Goal: Task Accomplishment & Management: Manage account settings

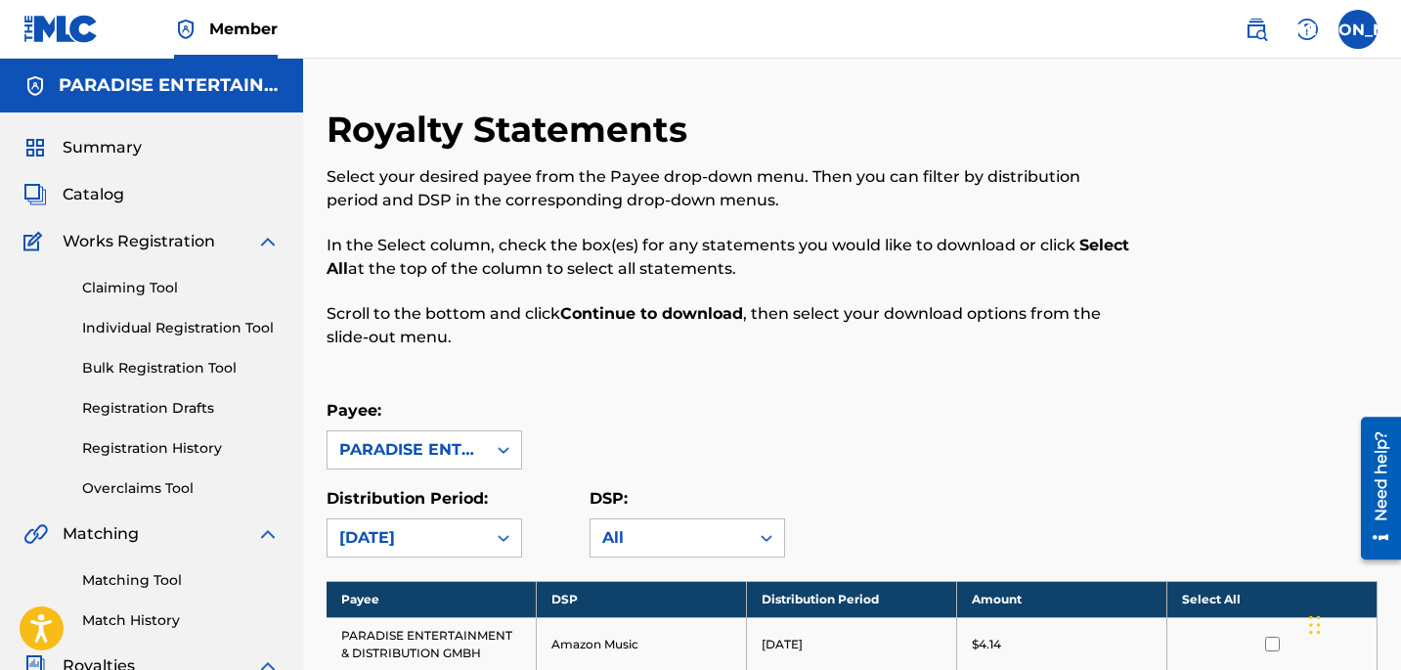
click at [153, 291] on link "Claiming Tool" at bounding box center [181, 288] width 198 height 21
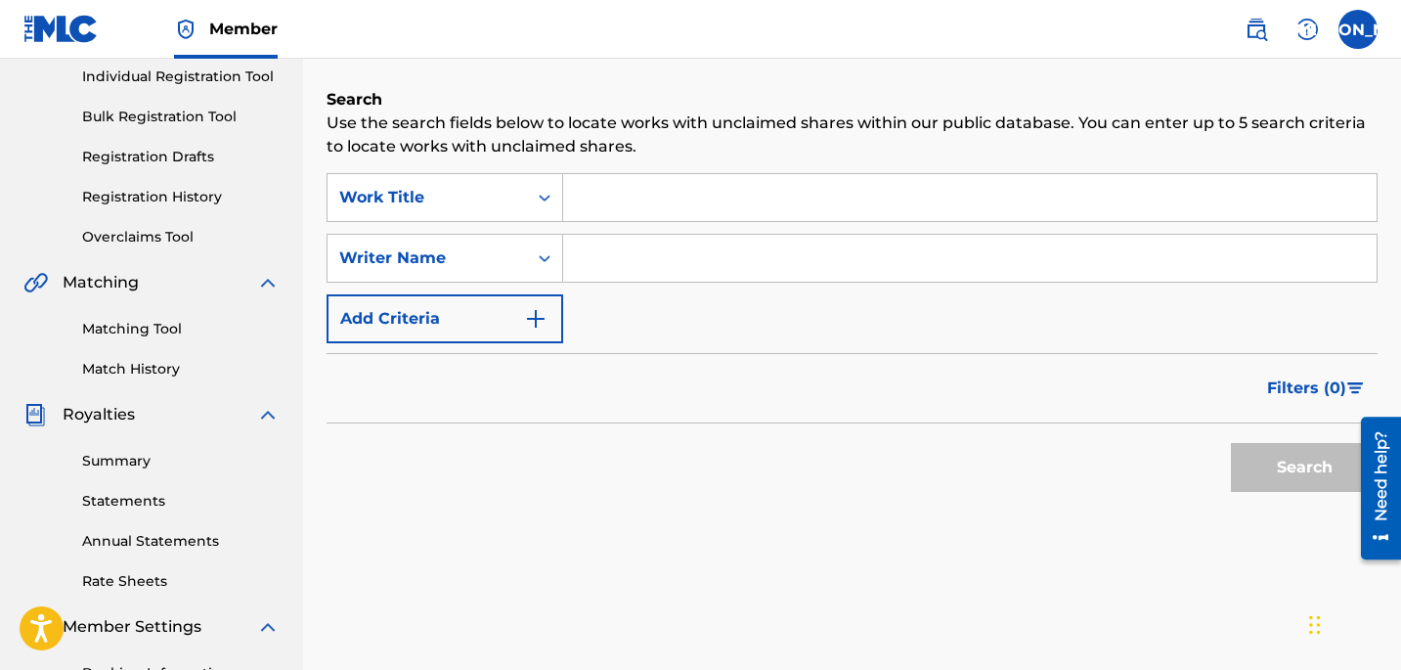
scroll to position [543, 0]
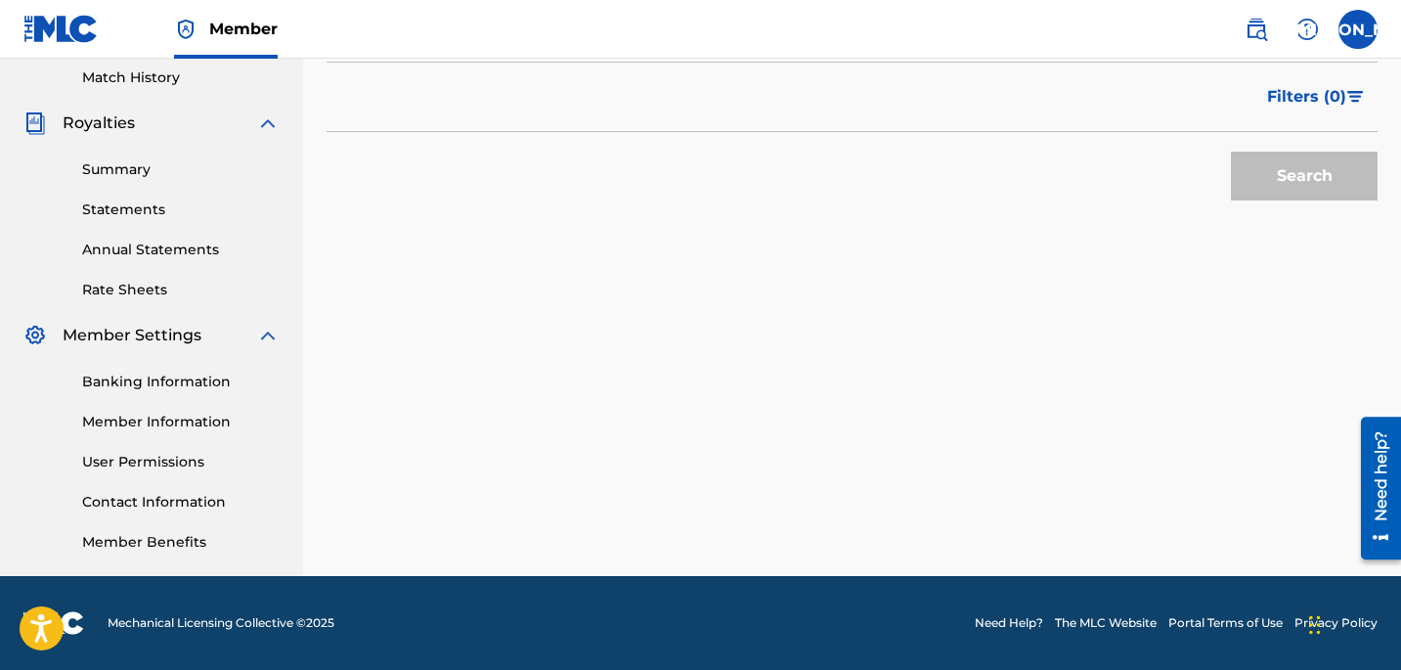
click at [144, 168] on link "Summary" at bounding box center [181, 169] width 198 height 21
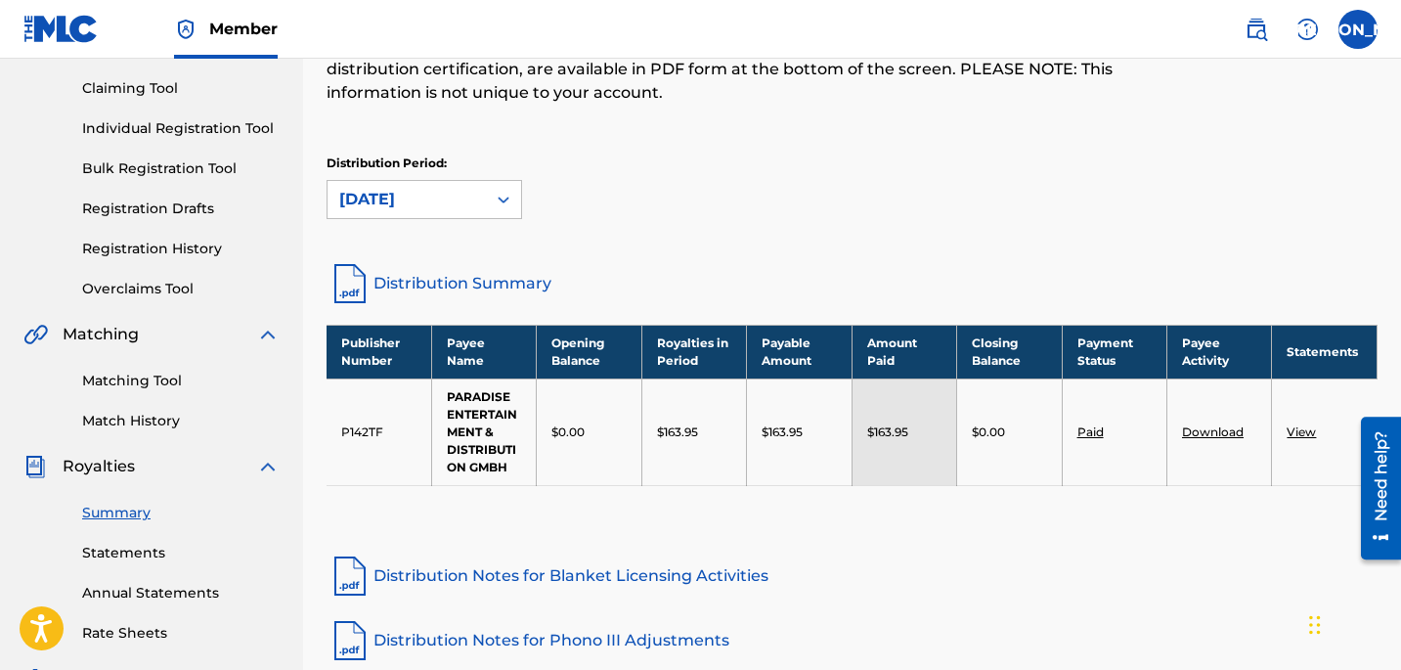
scroll to position [71, 0]
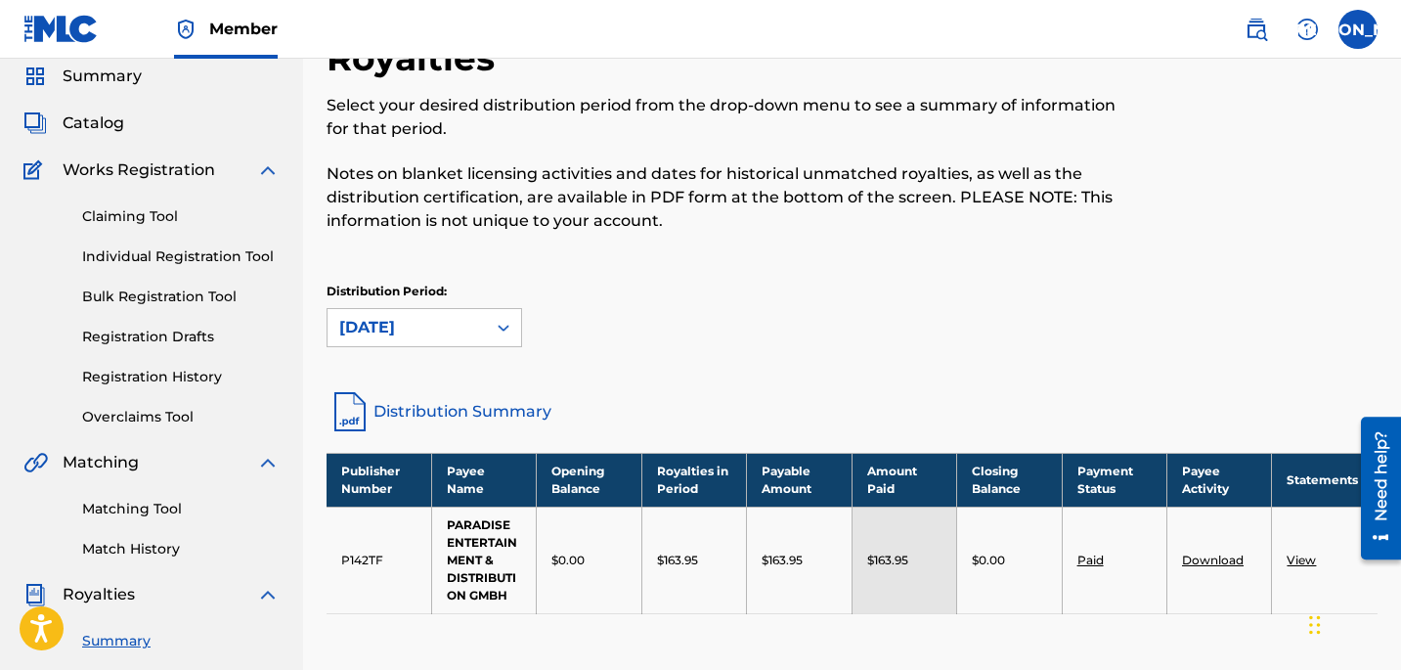
click at [166, 415] on link "Overclaims Tool" at bounding box center [181, 417] width 198 height 21
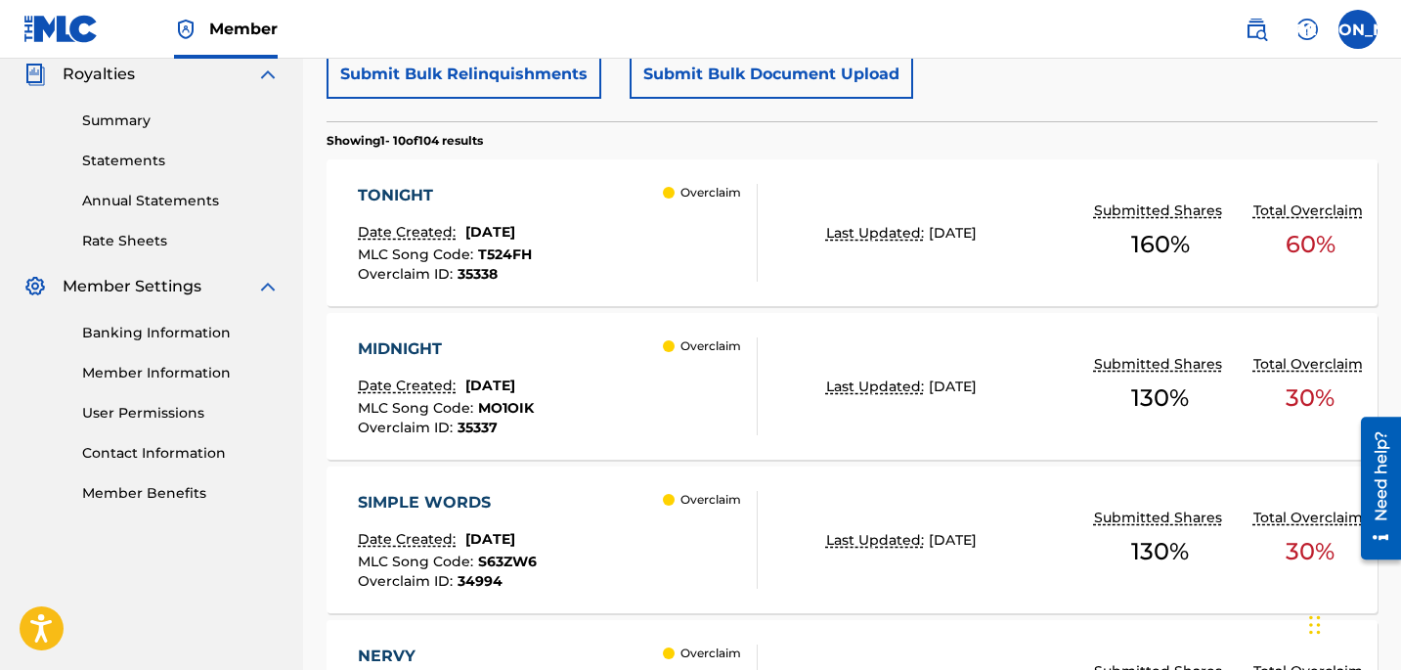
scroll to position [591, 0]
click at [418, 190] on div "TONIGHT" at bounding box center [445, 196] width 174 height 23
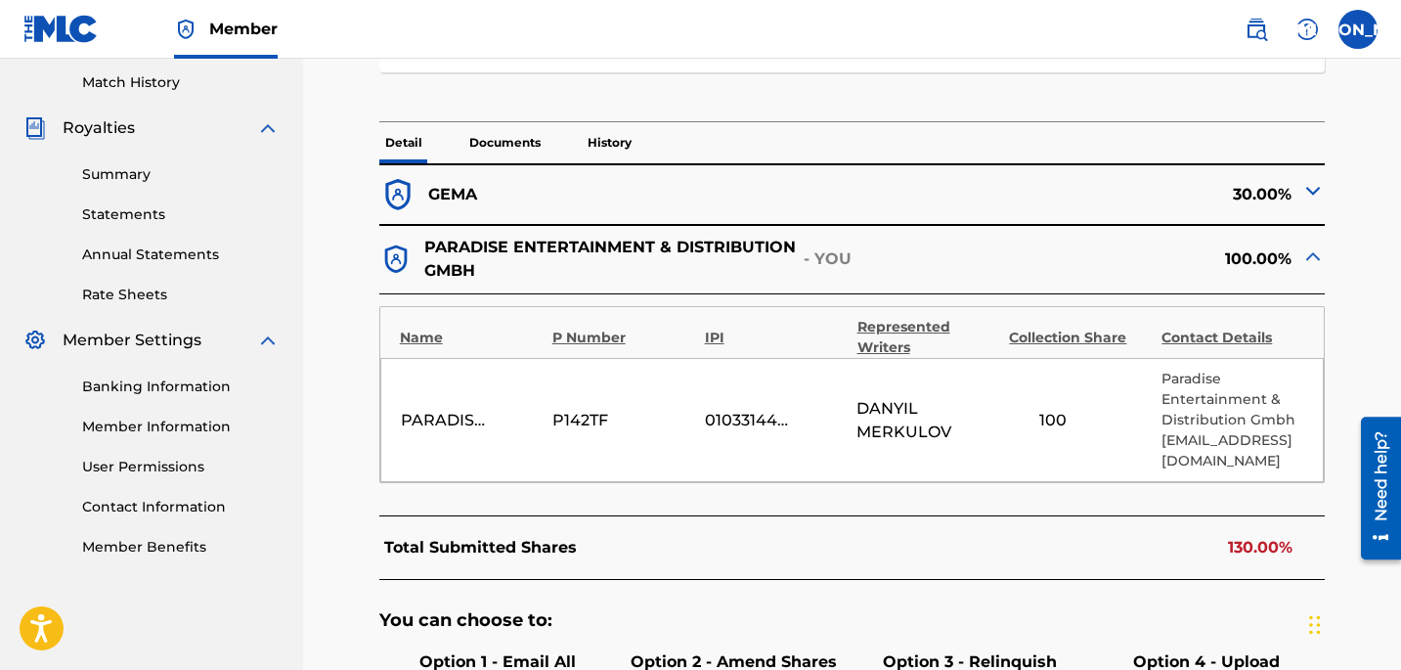
scroll to position [596, 0]
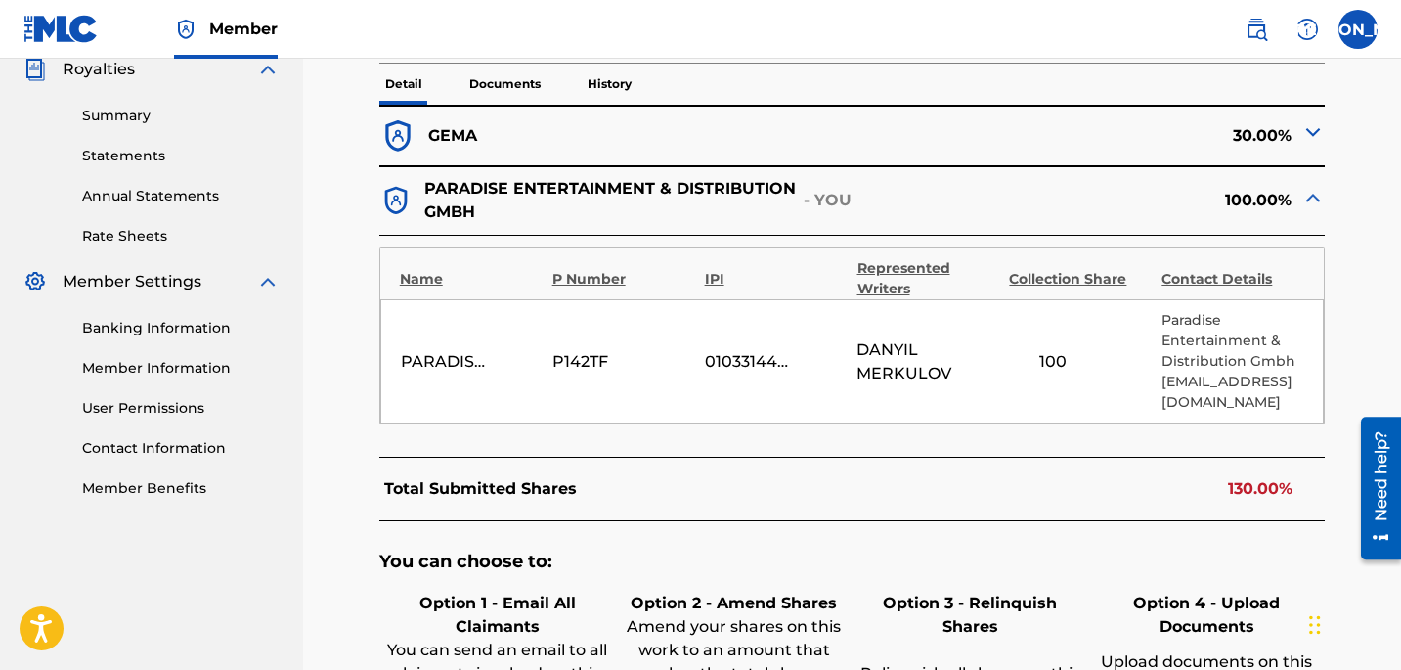
click at [1307, 135] on img at bounding box center [1312, 131] width 23 height 23
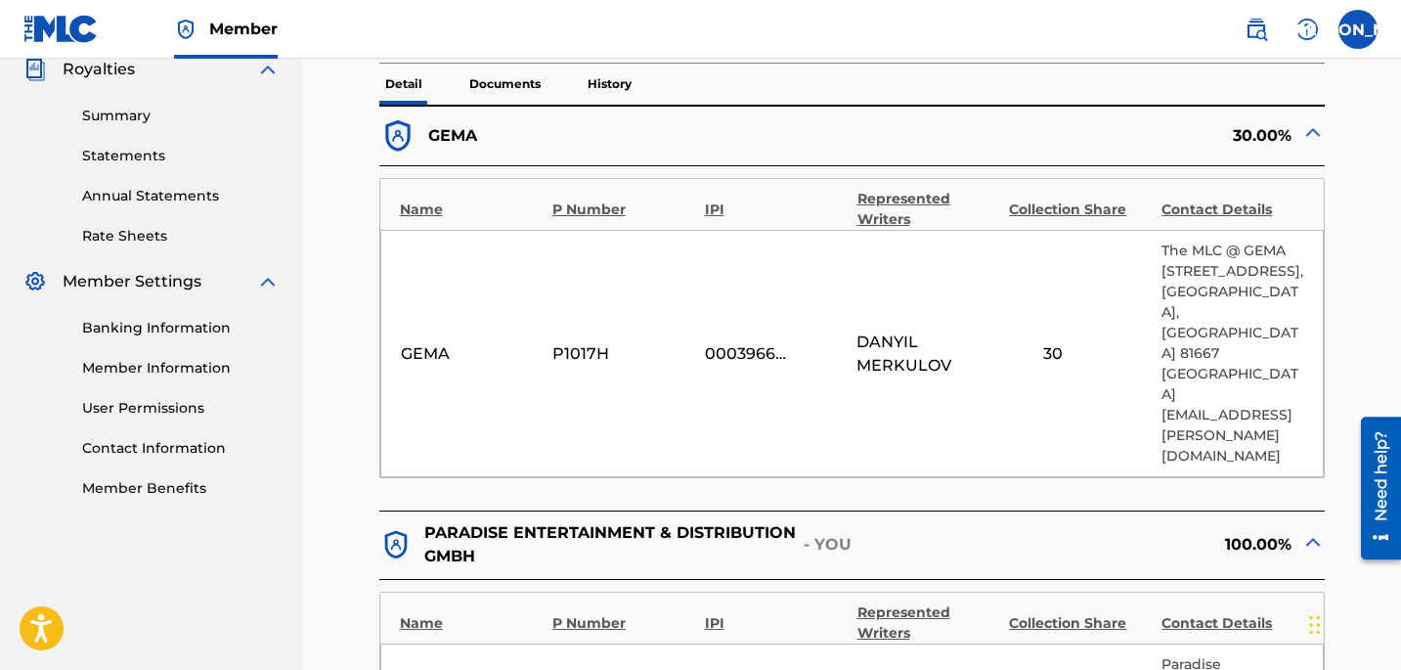
click at [1307, 135] on img at bounding box center [1312, 131] width 23 height 23
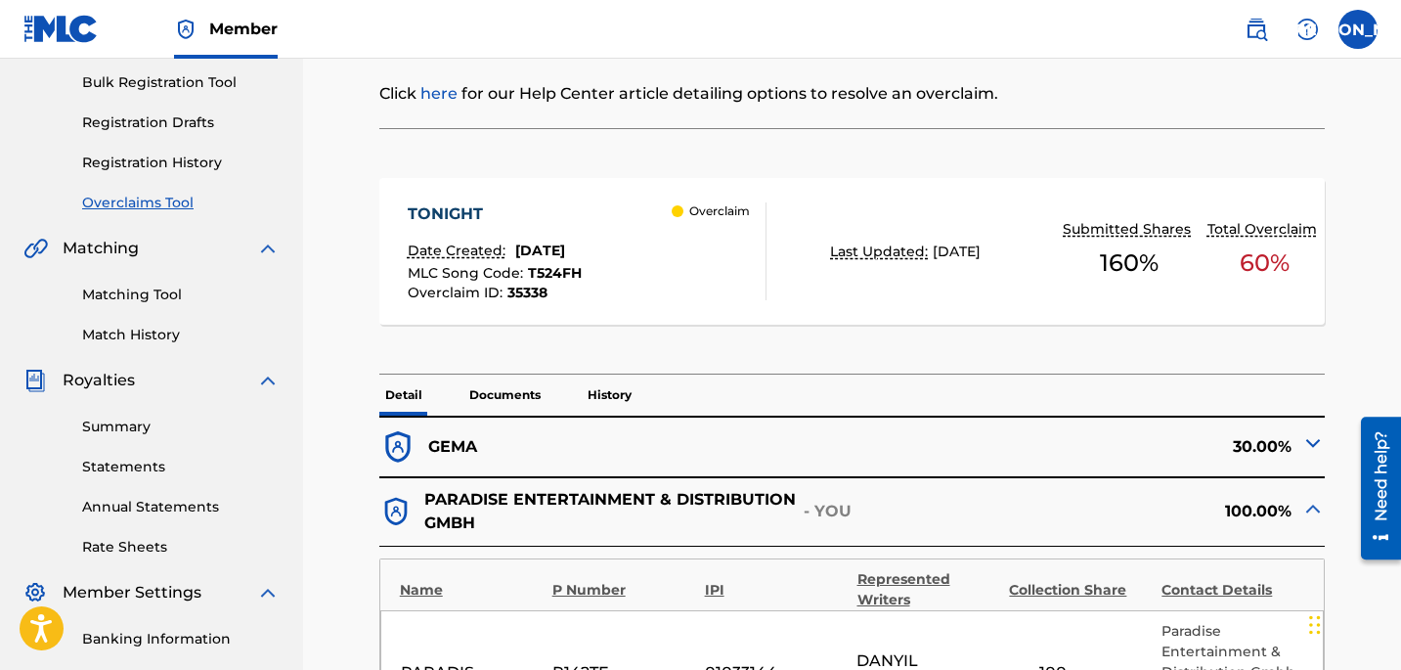
scroll to position [336, 0]
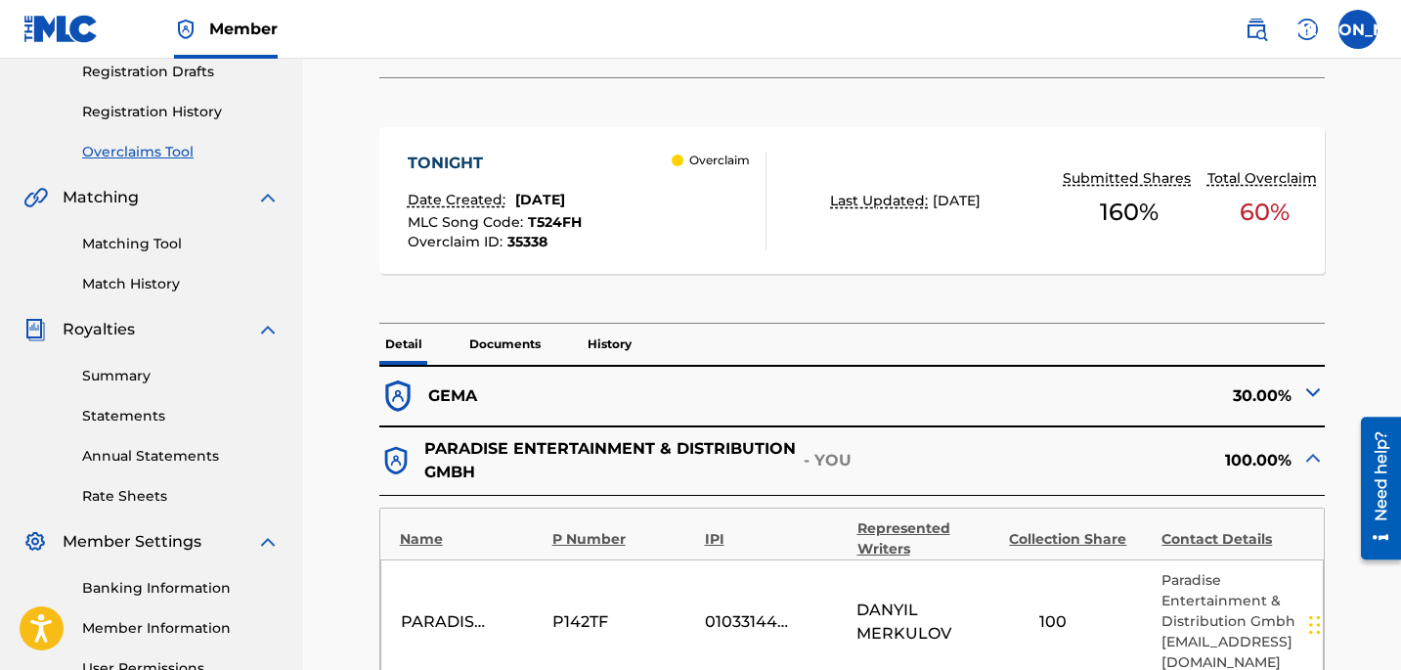
click at [509, 333] on p "Documents" at bounding box center [504, 344] width 83 height 41
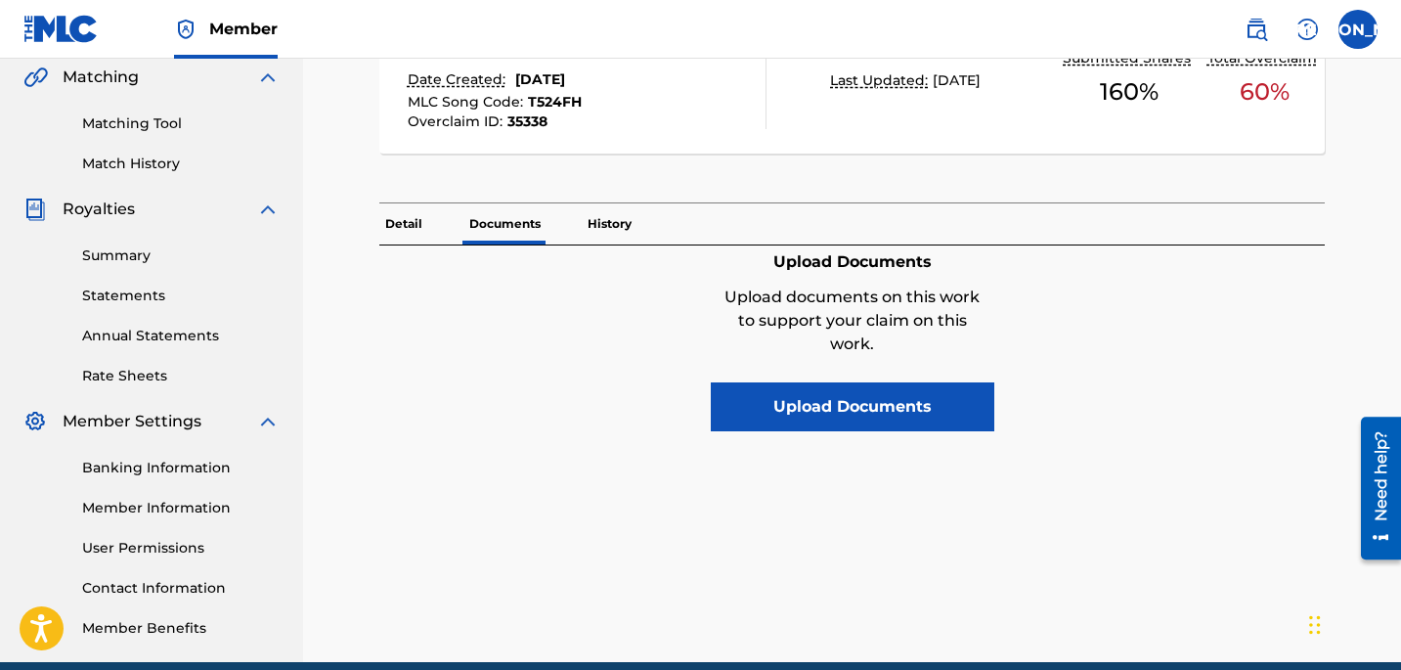
scroll to position [480, 0]
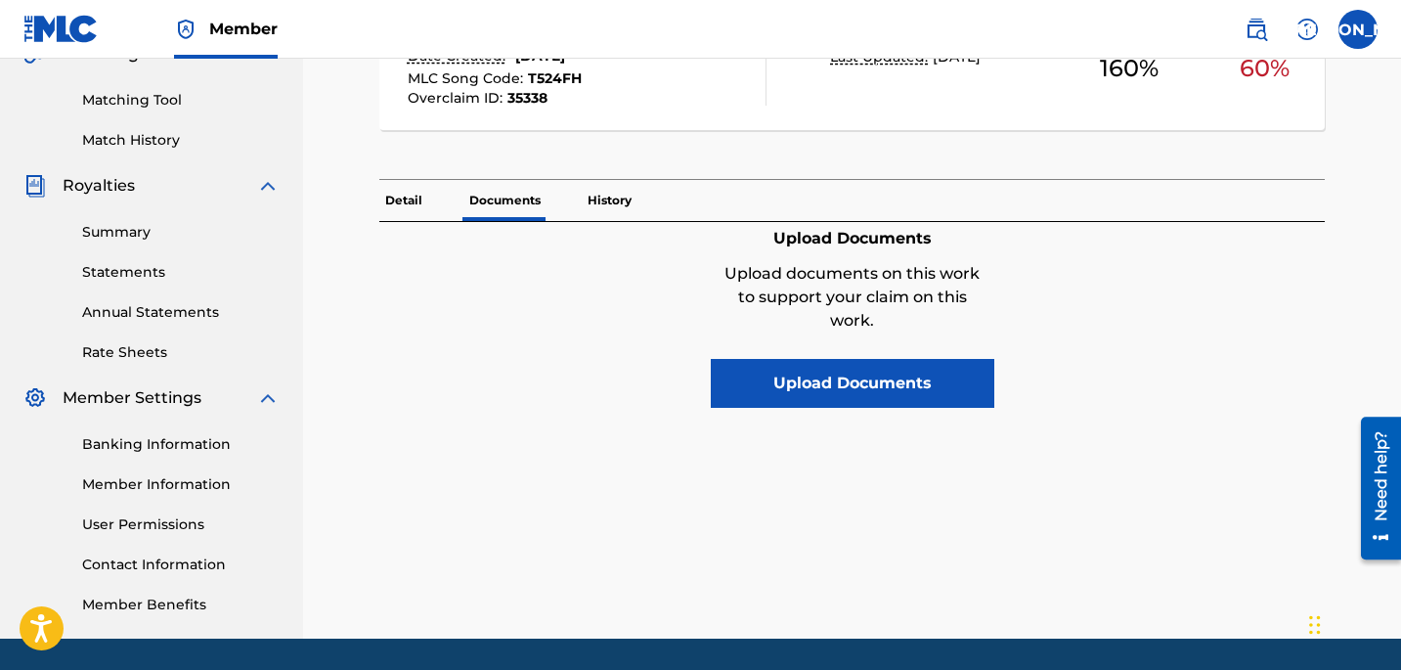
click at [620, 210] on p "History" at bounding box center [610, 200] width 56 height 41
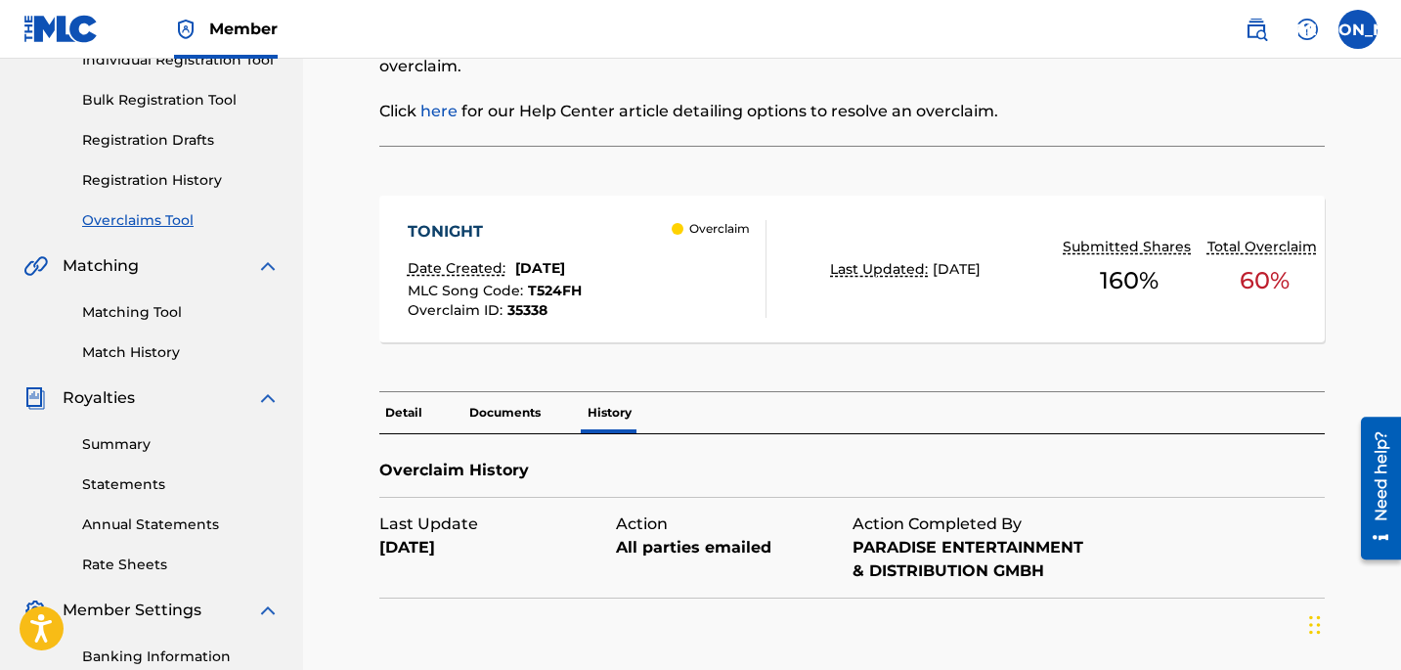
scroll to position [267, 0]
click at [400, 412] on p "Detail" at bounding box center [403, 413] width 49 height 41
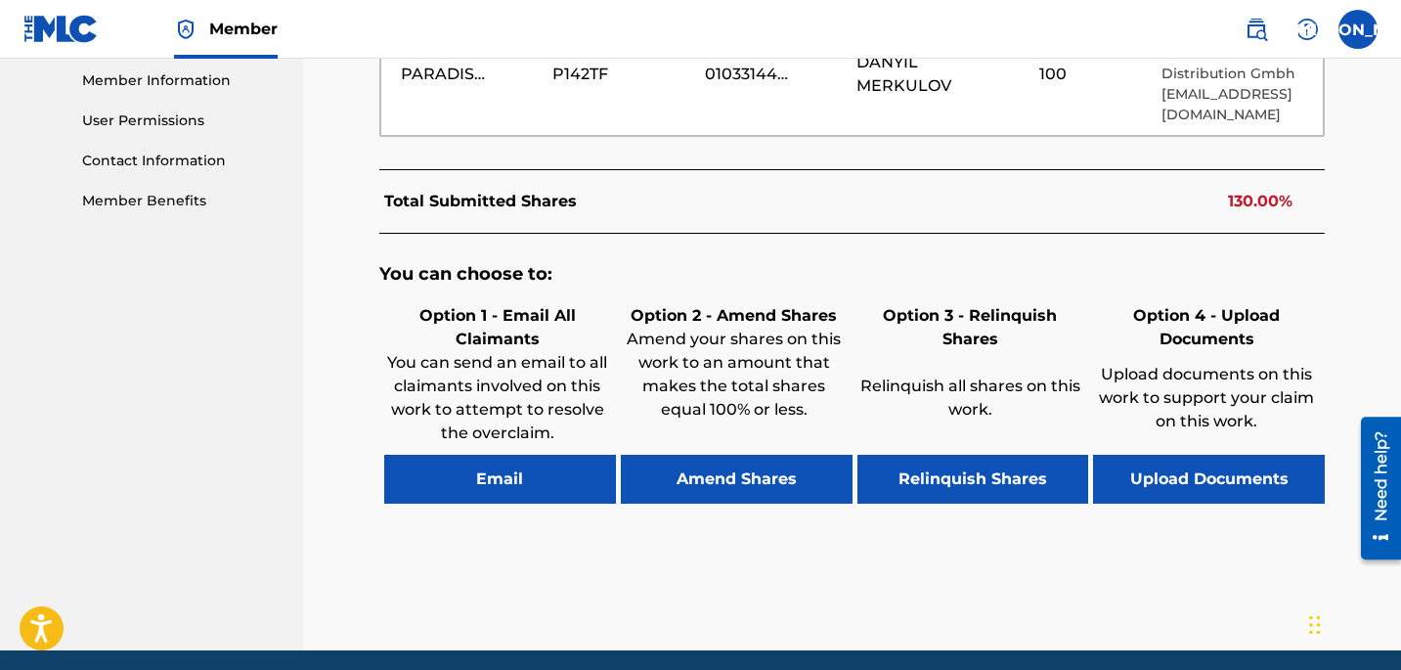
scroll to position [958, 0]
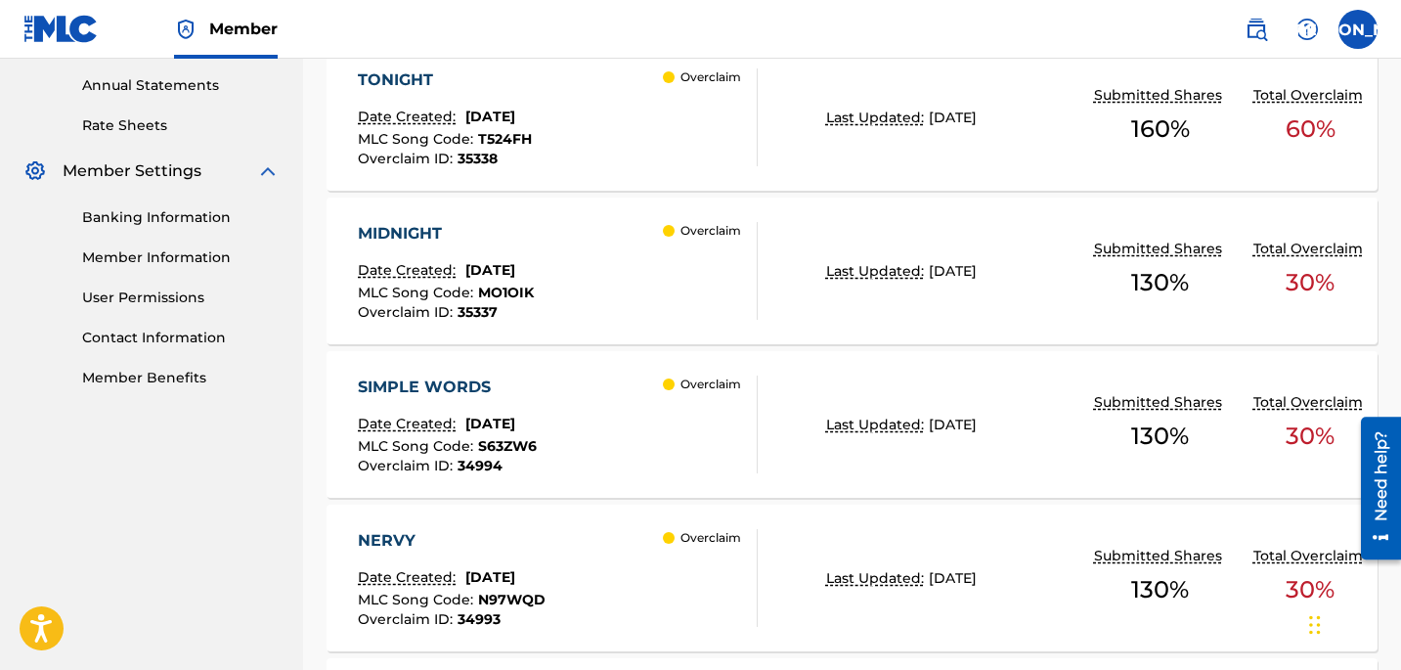
scroll to position [709, 0]
click at [485, 258] on div "Date Created: [DATE]" at bounding box center [446, 270] width 176 height 25
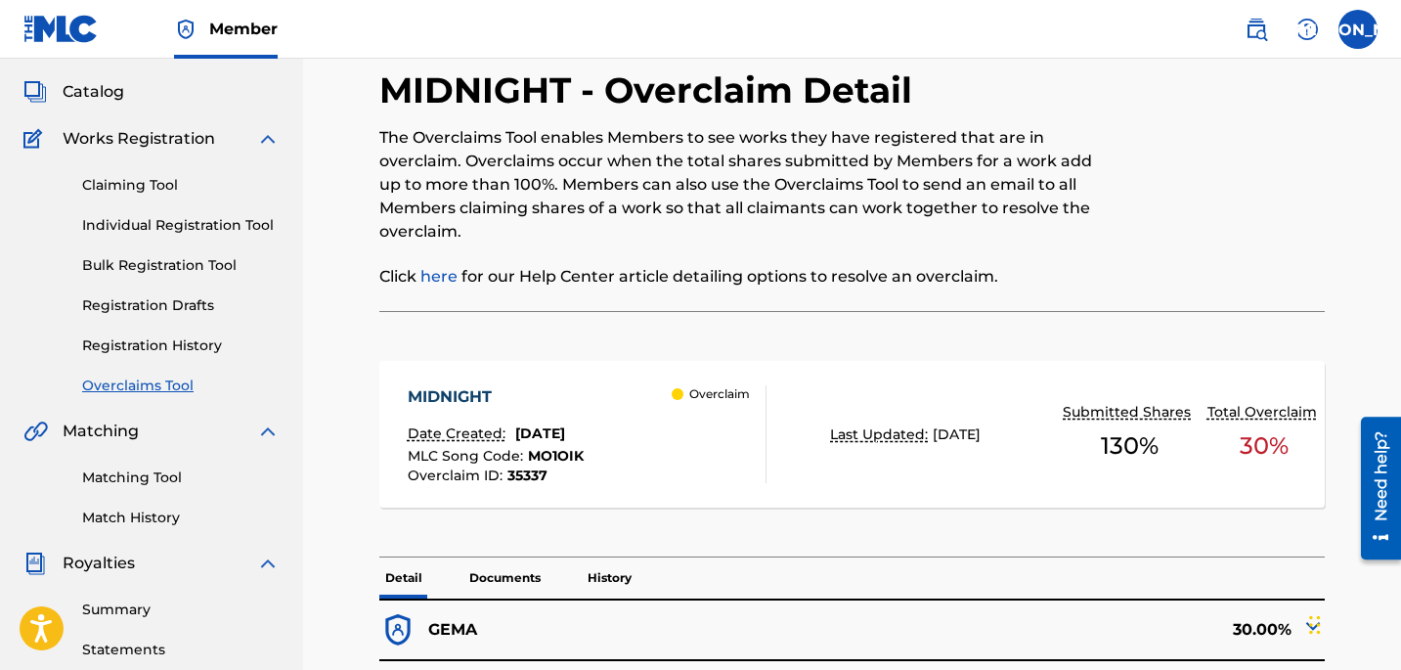
scroll to position [94, 0]
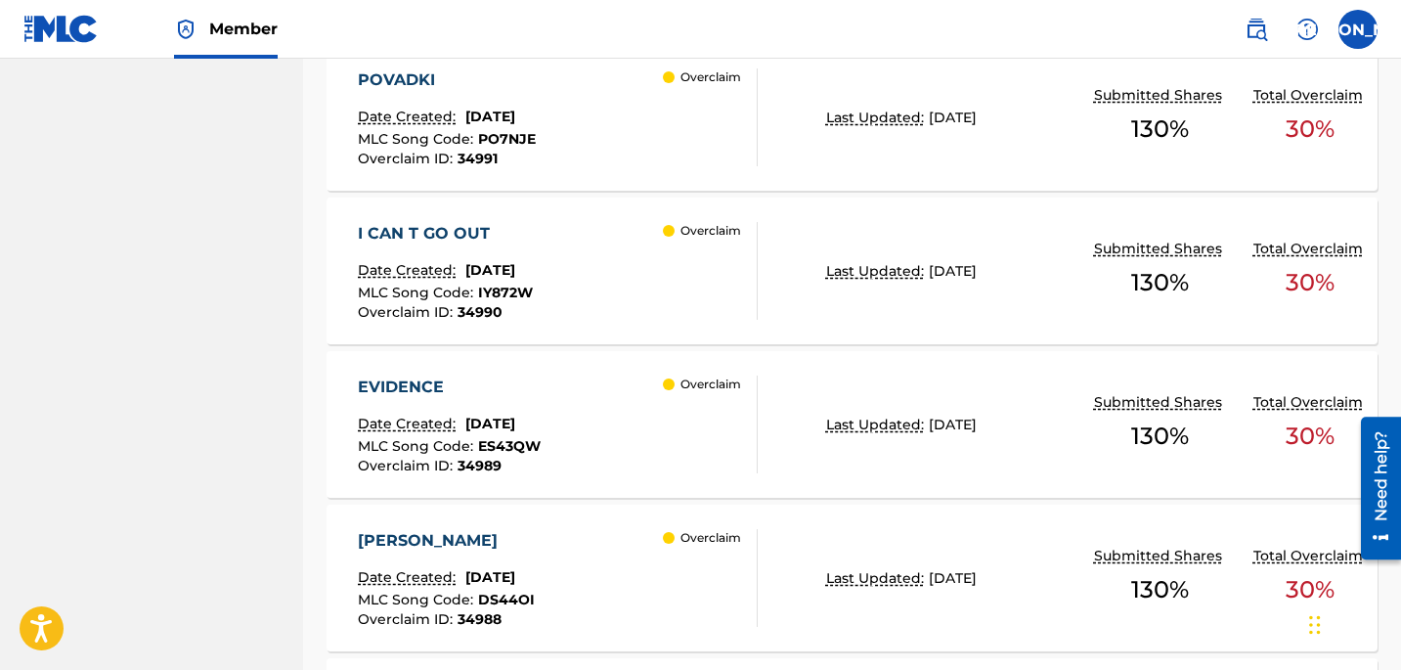
scroll to position [1804, 0]
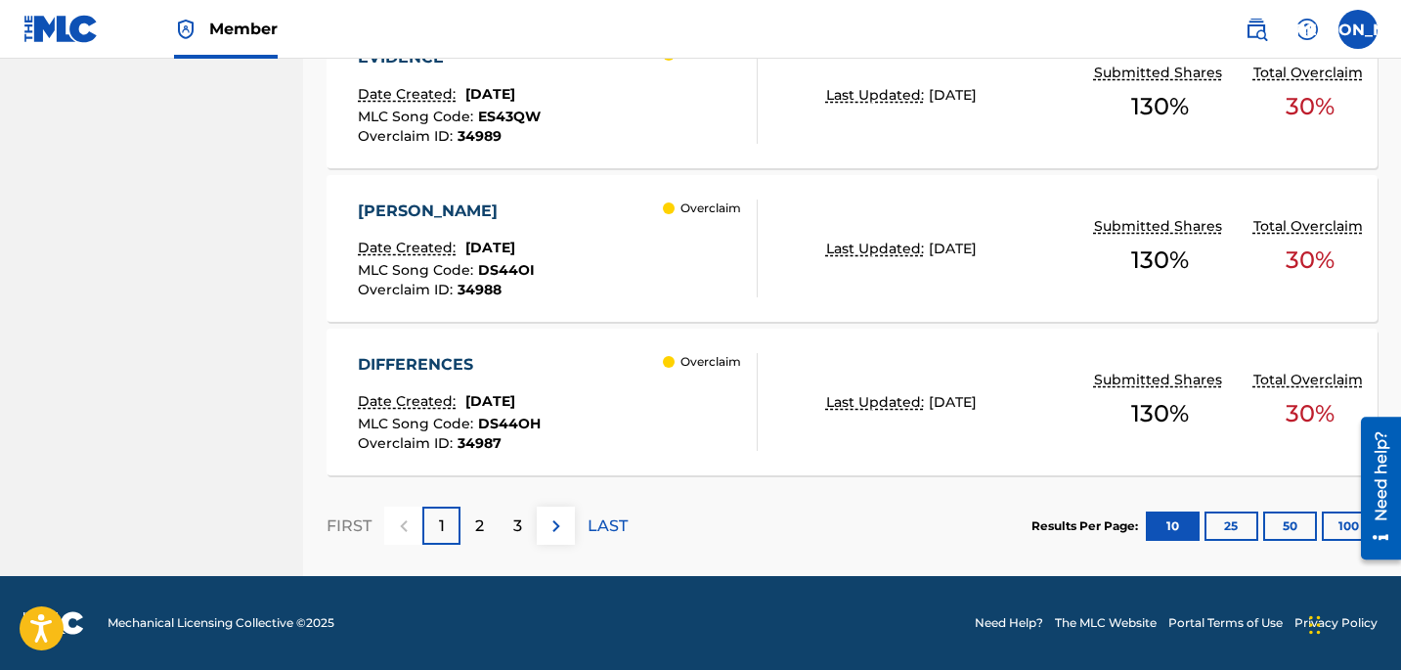
click at [477, 530] on p "2" at bounding box center [479, 525] width 9 height 23
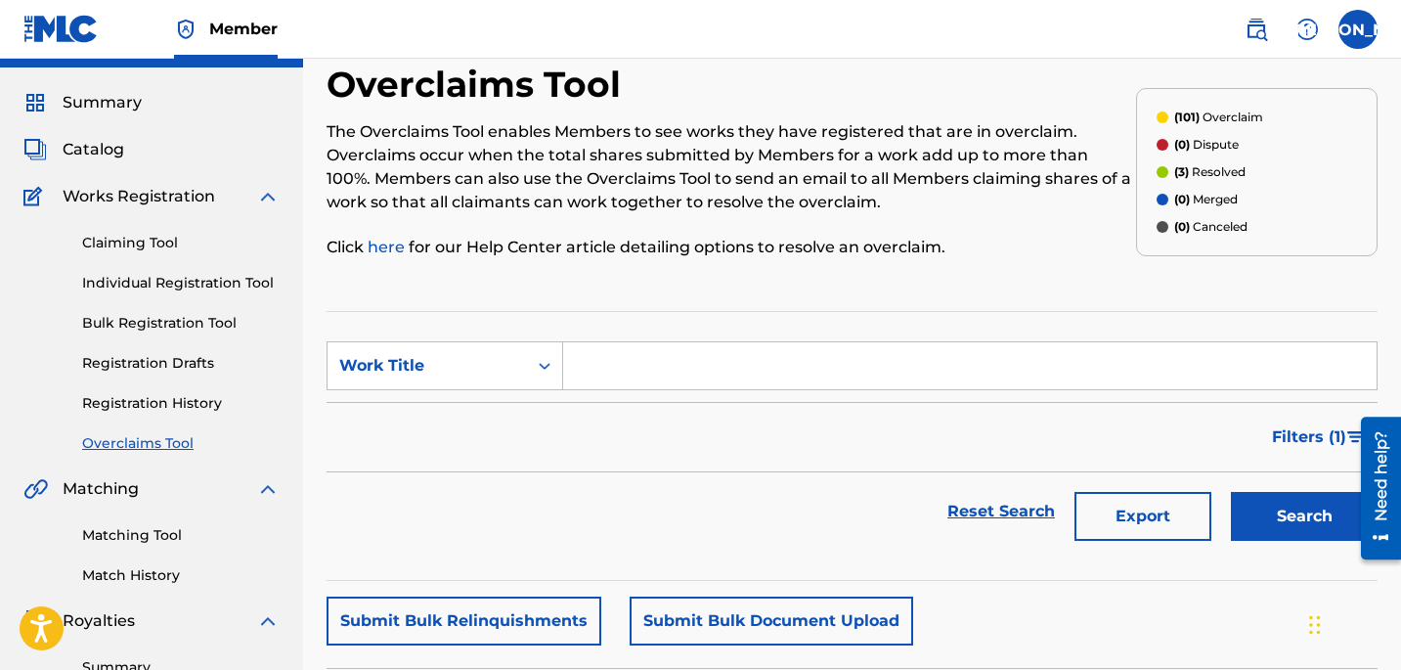
scroll to position [0, 0]
